Goal: Information Seeking & Learning: Find specific page/section

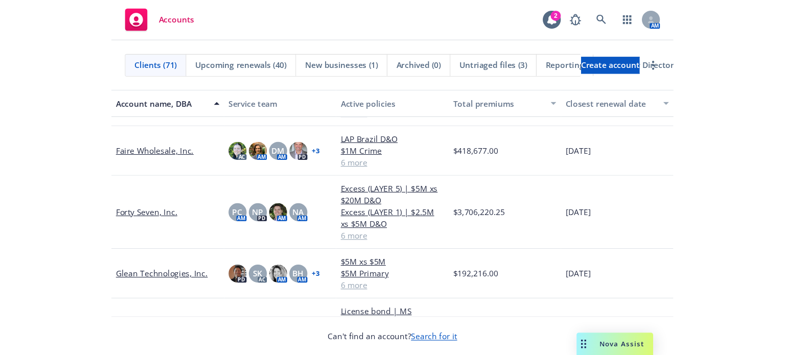
scroll to position [749, 0]
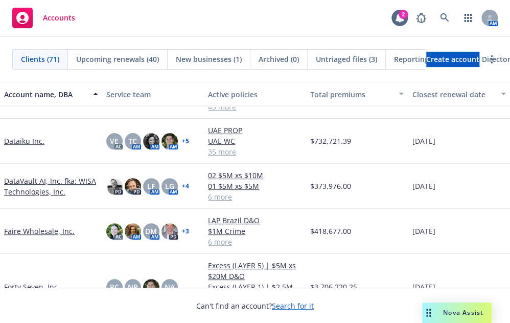
click at [41, 225] on link "Faire Wholesale, Inc." at bounding box center [39, 230] width 71 height 11
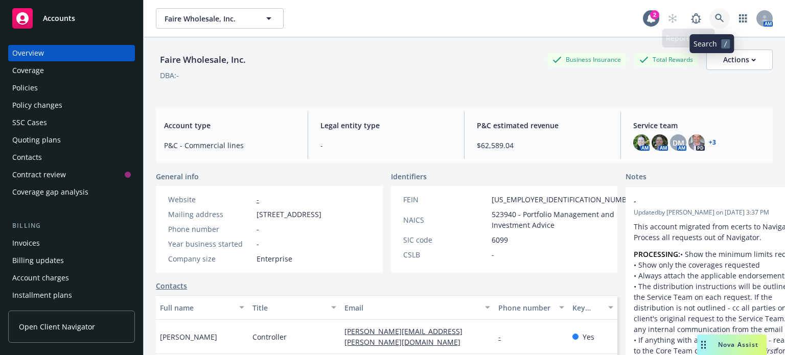
click at [510, 20] on icon at bounding box center [719, 18] width 9 height 9
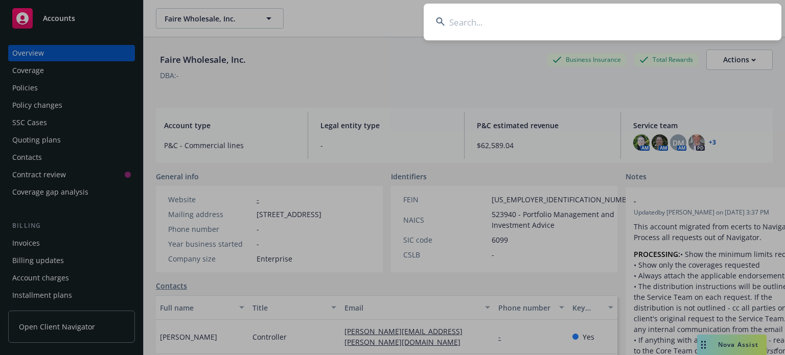
type input "k"
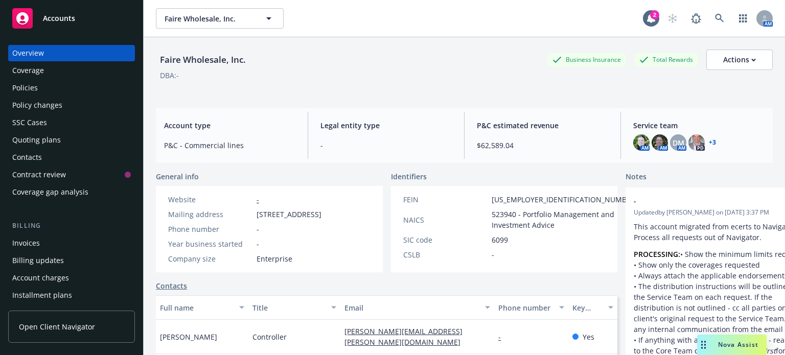
click at [31, 89] on div "Policies" at bounding box center [25, 88] width 26 height 16
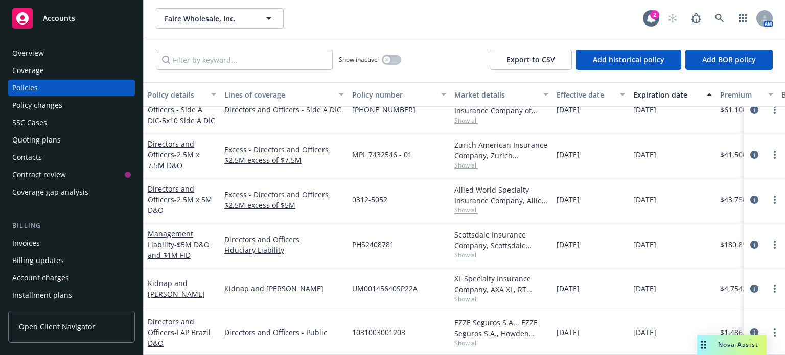
scroll to position [112, 0]
click at [202, 282] on link "Kidnap and [PERSON_NAME]" at bounding box center [176, 289] width 57 height 20
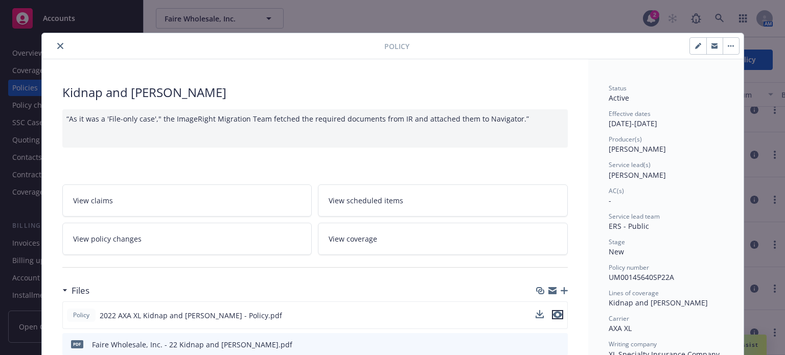
click at [510, 313] on icon "preview file" at bounding box center [557, 314] width 9 height 7
